Goal: Task Accomplishment & Management: Use online tool/utility

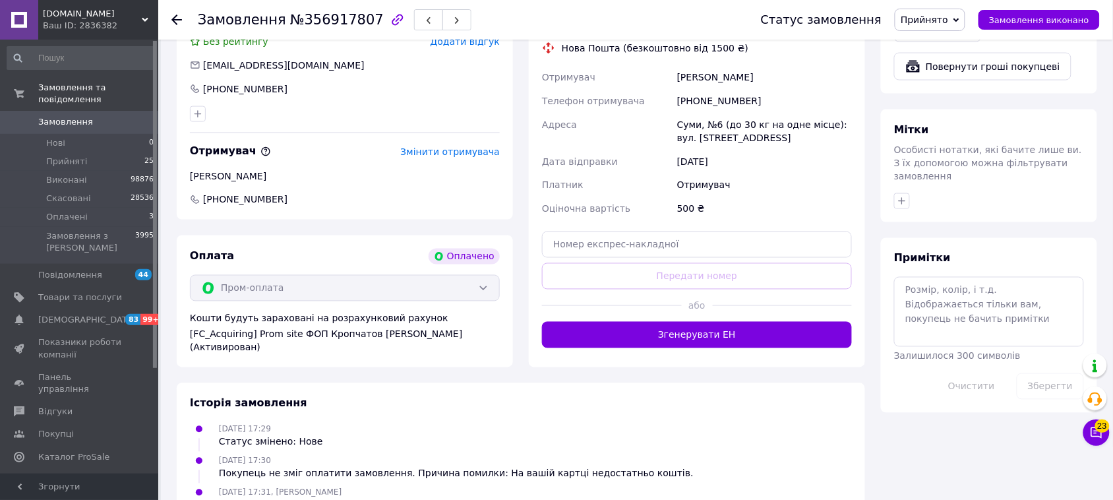
scroll to position [577, 0]
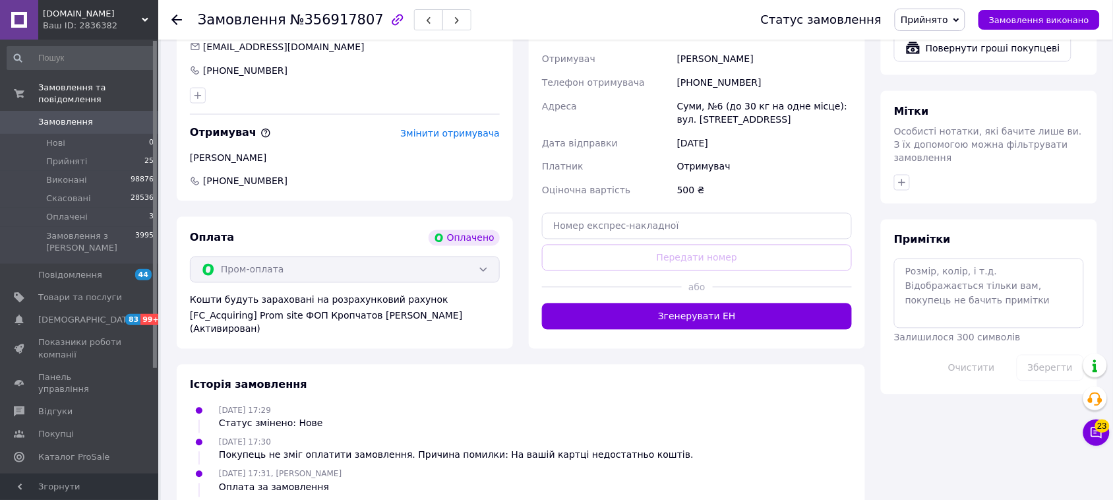
click at [757, 303] on button "Згенерувати ЕН" at bounding box center [697, 316] width 310 height 26
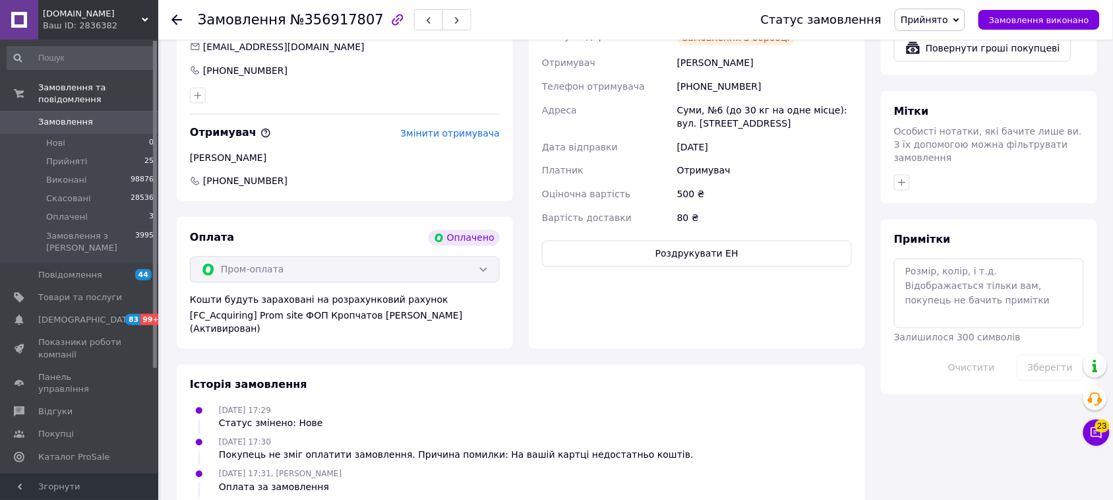
scroll to position [412, 0]
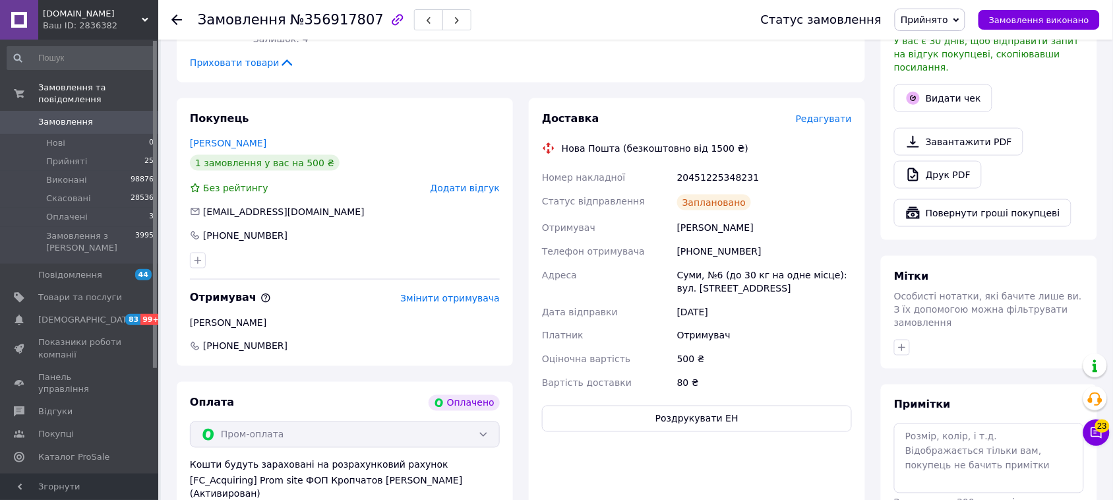
click at [726, 166] on div "20451225348231" at bounding box center [765, 178] width 180 height 24
copy div "20451225348231"
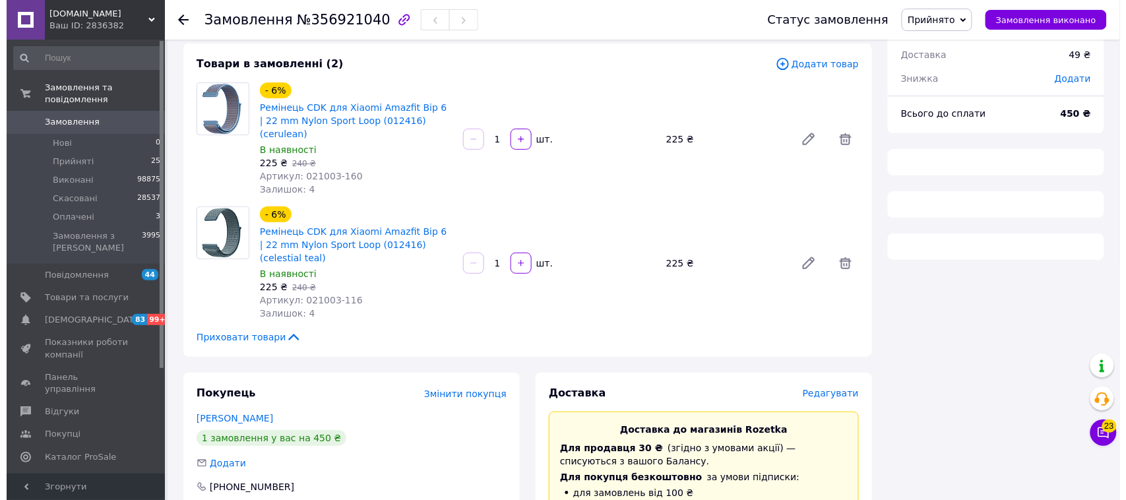
scroll to position [165, 0]
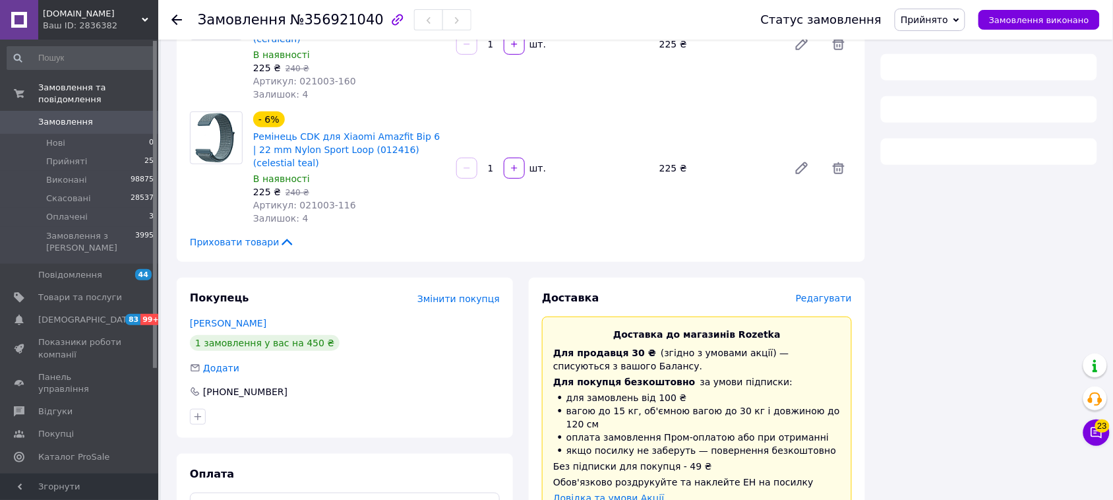
click at [838, 293] on span "Редагувати" at bounding box center [824, 298] width 56 height 11
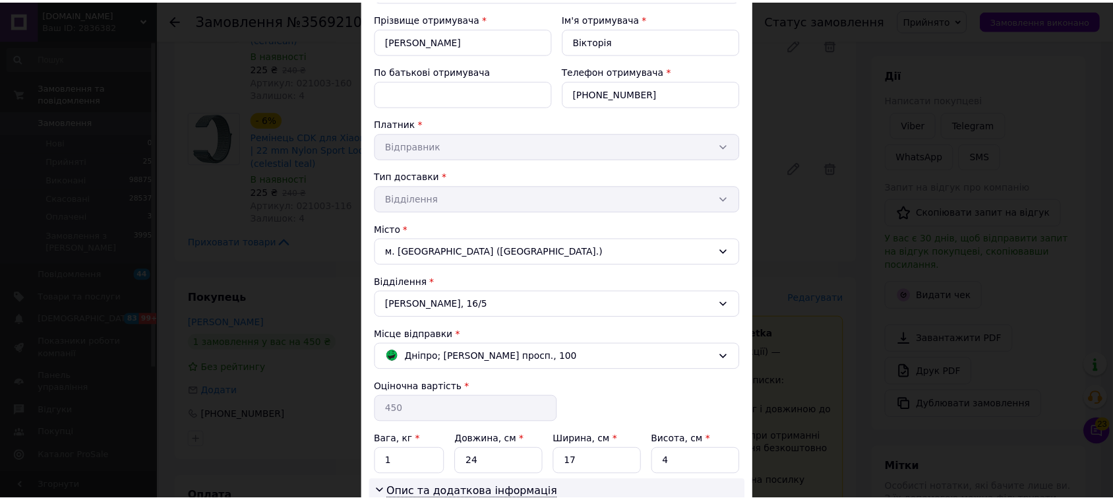
scroll to position [321, 0]
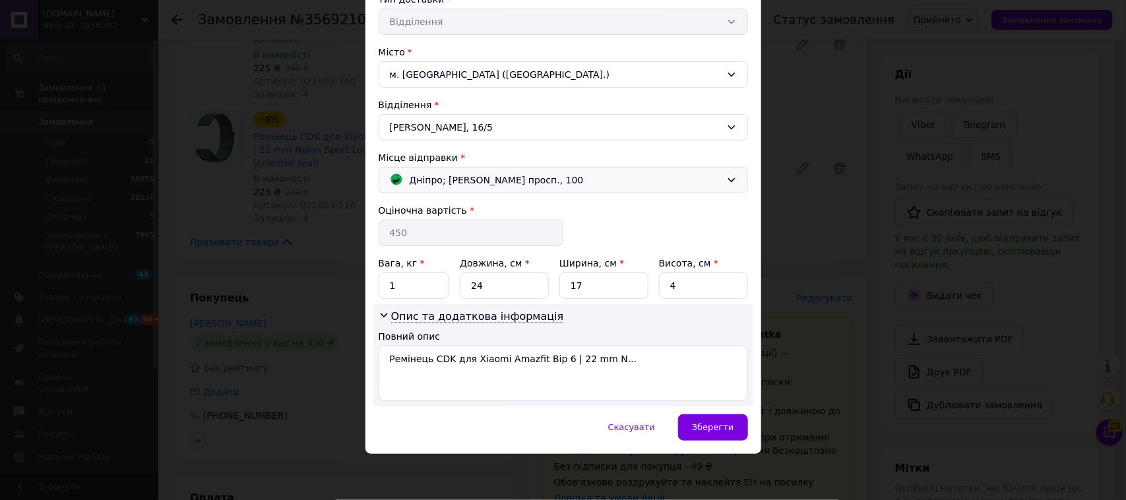
click at [567, 179] on span "Дніпро; Дмитра Яворницького просп., 100" at bounding box center [497, 180] width 174 height 15
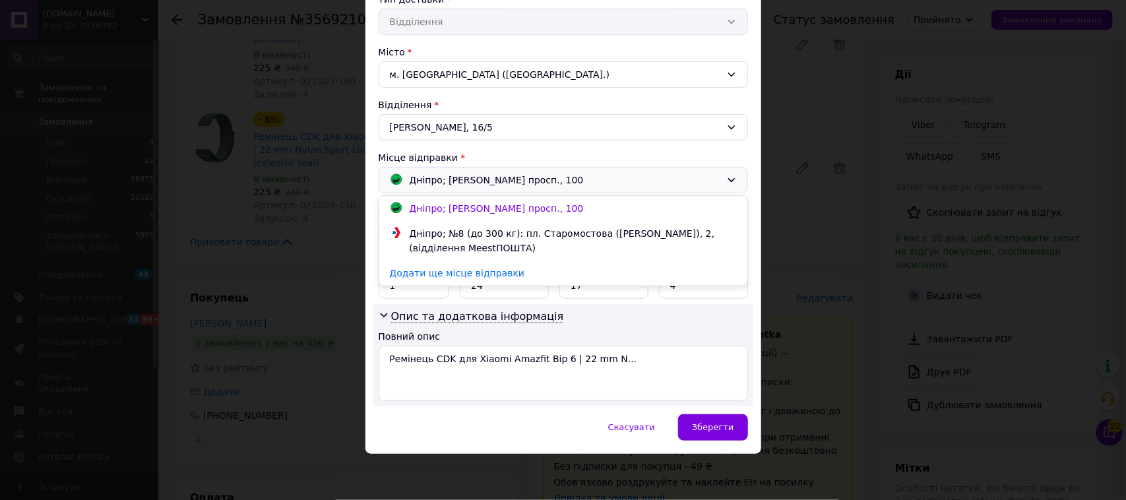
click at [574, 206] on span "Дніпро; Дмитра Яворницького просп., 100" at bounding box center [497, 208] width 174 height 11
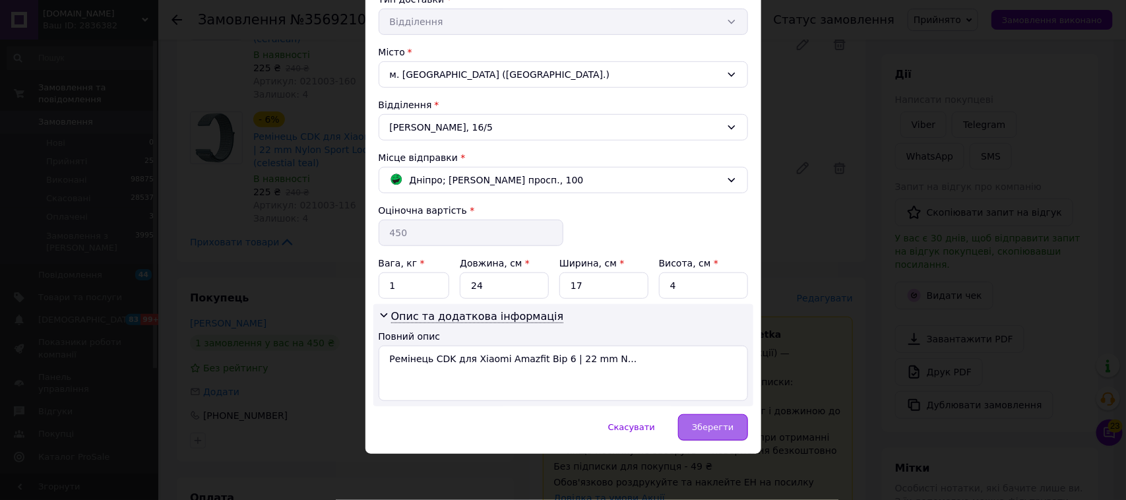
click at [717, 431] on span "Зберегти" at bounding box center [713, 427] width 42 height 10
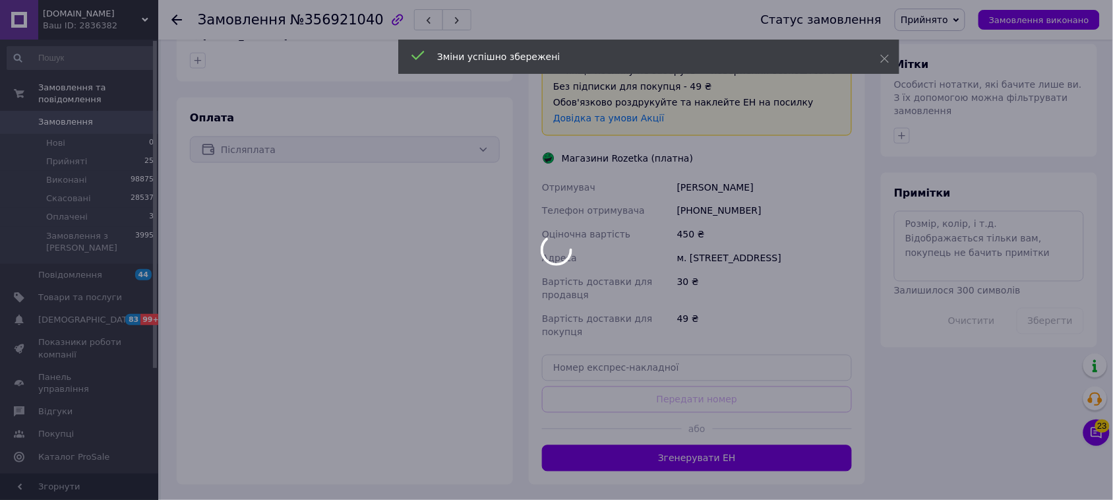
scroll to position [632, 0]
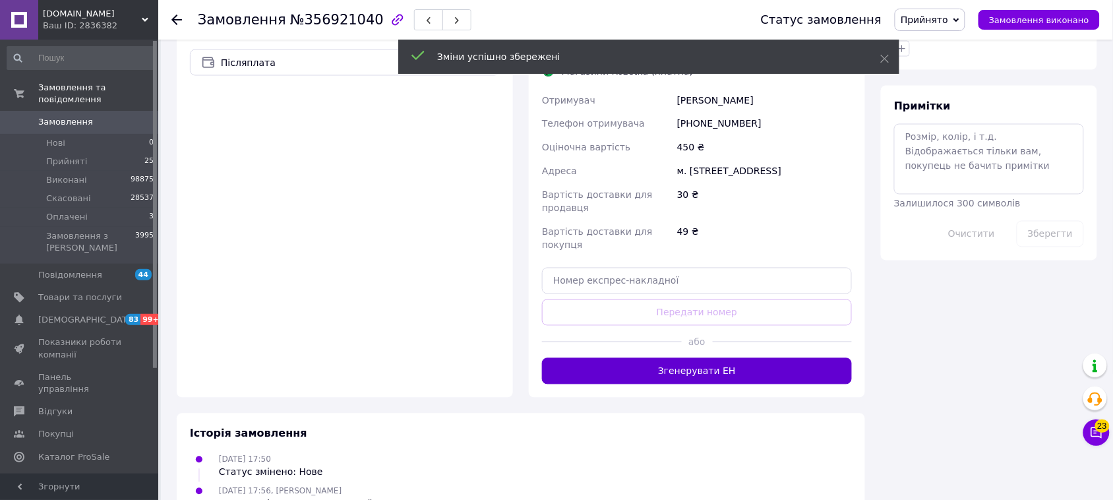
click at [741, 358] on button "Згенерувати ЕН" at bounding box center [697, 371] width 310 height 26
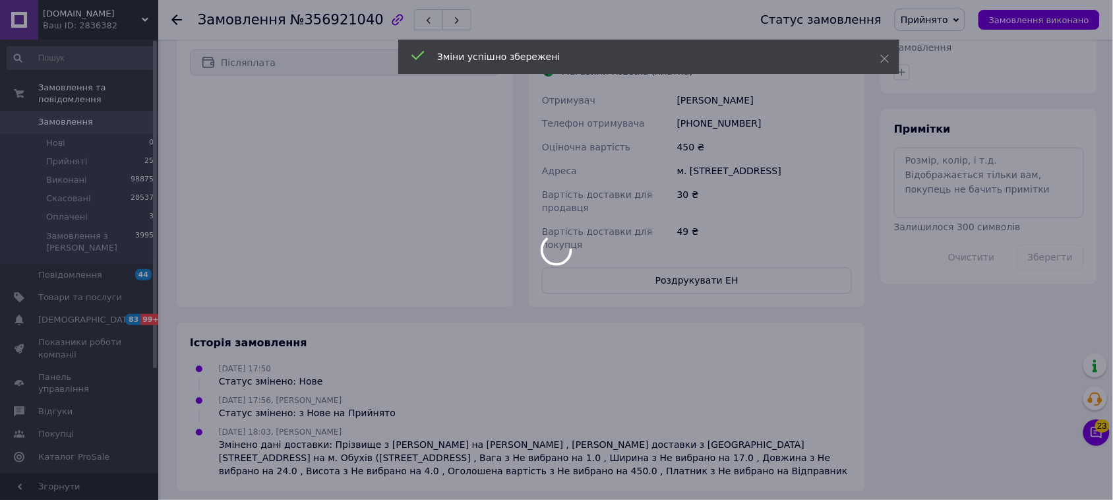
scroll to position [599, 0]
